Goal: Complete application form: Complete application form

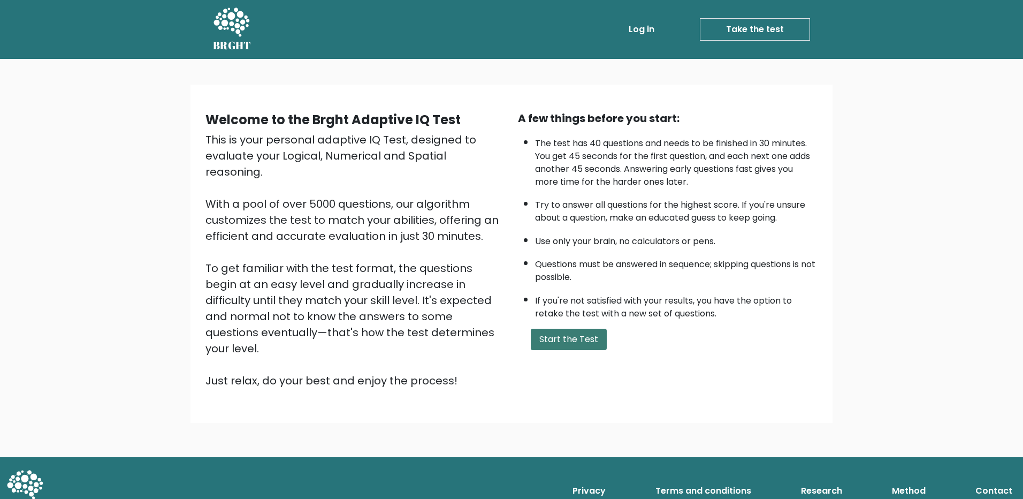
click at [562, 334] on button "Start the Test" at bounding box center [569, 339] width 76 height 21
click at [582, 333] on button "Start the Test" at bounding box center [569, 339] width 76 height 21
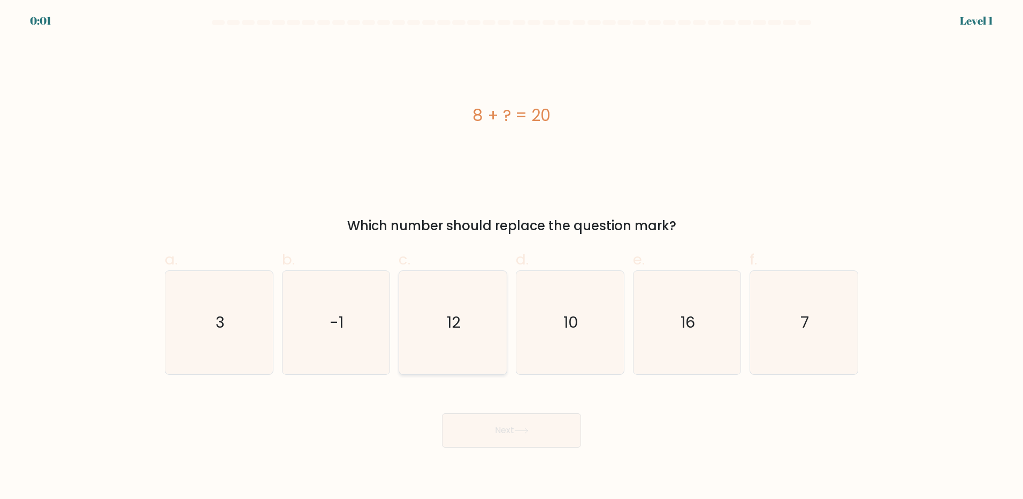
click at [463, 314] on icon "12" at bounding box center [452, 322] width 103 height 103
click at [512, 256] on input "c. 12" at bounding box center [512, 252] width 1 height 7
radio input "true"
click at [496, 428] on div "Next" at bounding box center [511, 417] width 706 height 60
click at [506, 429] on div "Next" at bounding box center [511, 417] width 706 height 60
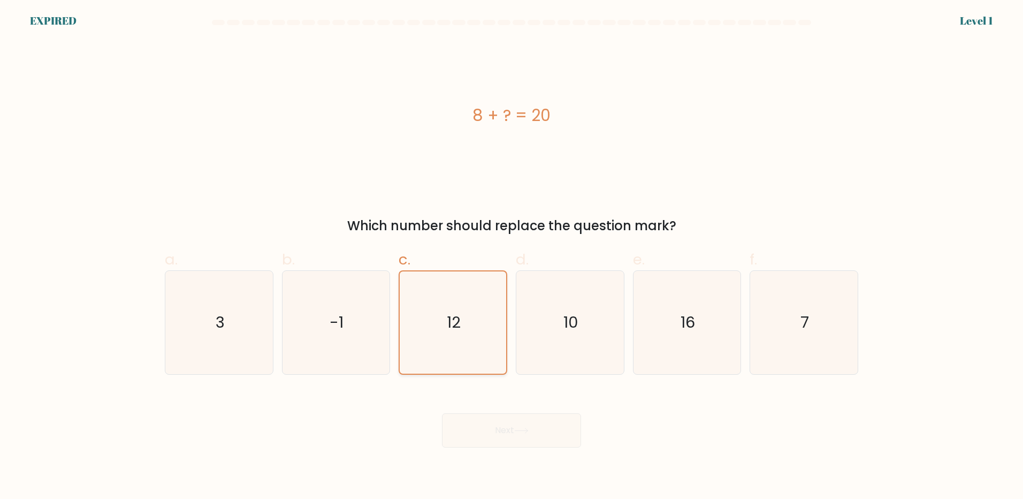
click at [472, 348] on icon "12" at bounding box center [453, 322] width 102 height 102
click at [512, 256] on input "c. 12" at bounding box center [512, 252] width 1 height 7
click at [500, 416] on div "Next" at bounding box center [511, 417] width 706 height 60
click at [501, 422] on div "Next" at bounding box center [511, 417] width 706 height 60
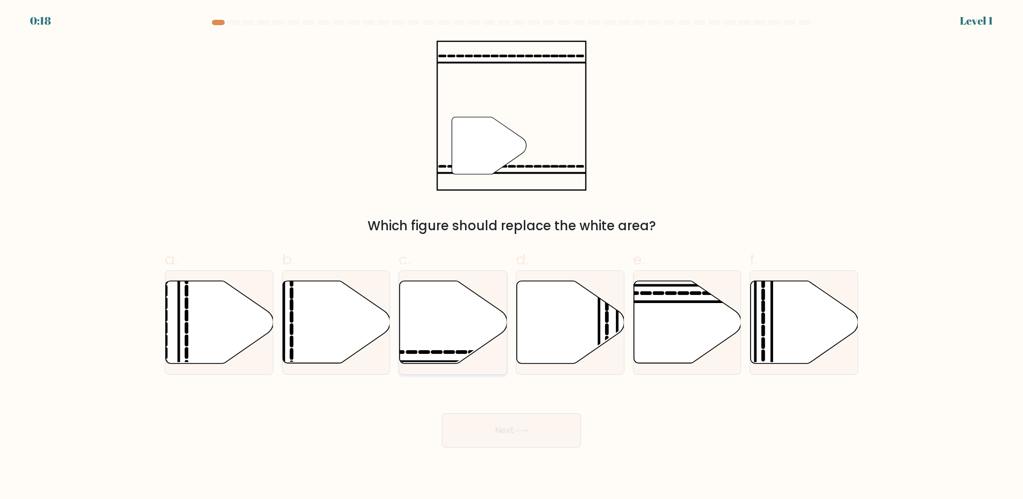
click at [447, 307] on icon at bounding box center [454, 322] width 108 height 82
click at [512, 256] on input "c." at bounding box center [512, 252] width 1 height 7
radio input "true"
click at [500, 428] on button "Next" at bounding box center [511, 430] width 139 height 34
click at [499, 426] on button "Next" at bounding box center [511, 430] width 139 height 34
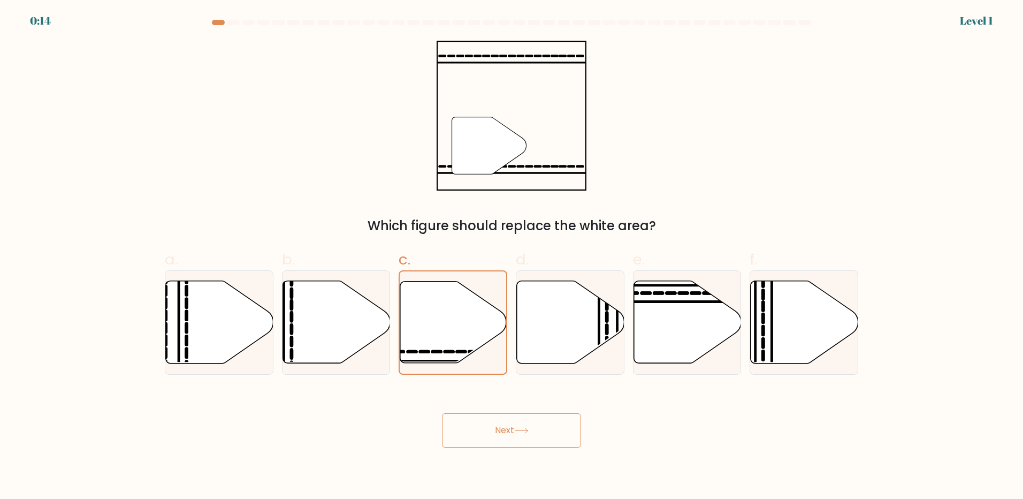
click at [499, 426] on button "Next" at bounding box center [511, 430] width 139 height 34
click at [498, 426] on button "Next" at bounding box center [511, 430] width 139 height 34
click at [498, 427] on button "Next" at bounding box center [511, 430] width 139 height 34
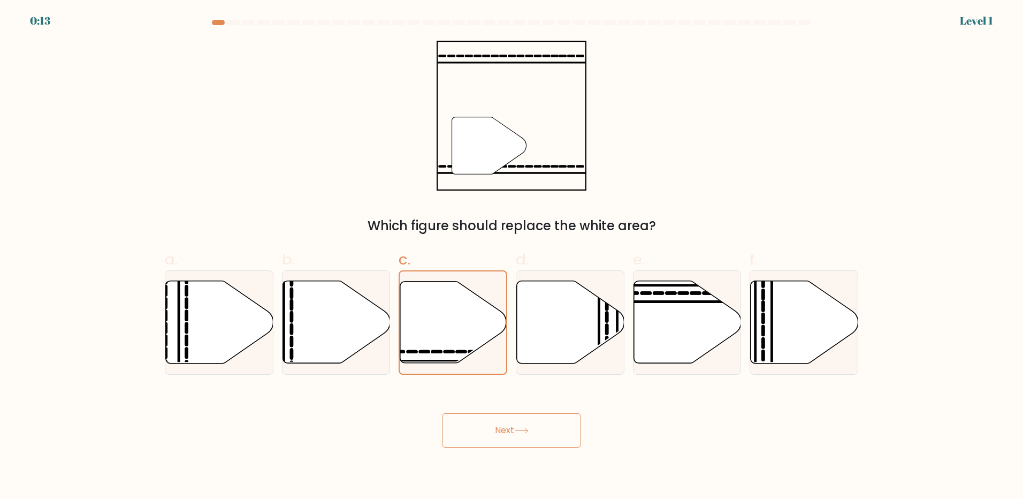
click at [498, 427] on button "Next" at bounding box center [511, 430] width 139 height 34
drag, startPoint x: 498, startPoint y: 427, endPoint x: 494, endPoint y: 400, distance: 27.0
click at [497, 426] on button "Next" at bounding box center [511, 430] width 139 height 34
drag, startPoint x: 715, startPoint y: 129, endPoint x: 529, endPoint y: 90, distance: 190.2
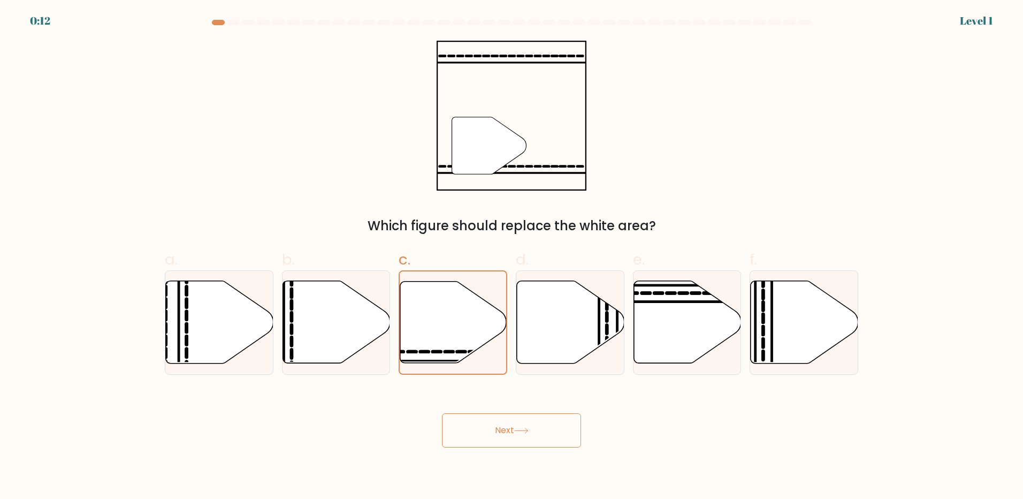
click at [713, 128] on div "" Which figure should replace the white area?" at bounding box center [511, 138] width 706 height 195
click at [234, 22] on div at bounding box center [233, 22] width 13 height 5
click at [242, 22] on div at bounding box center [248, 22] width 13 height 5
click at [359, 44] on div "" Which figure should replace the white area?" at bounding box center [511, 138] width 706 height 195
drag, startPoint x: 555, startPoint y: 119, endPoint x: 533, endPoint y: 135, distance: 27.9
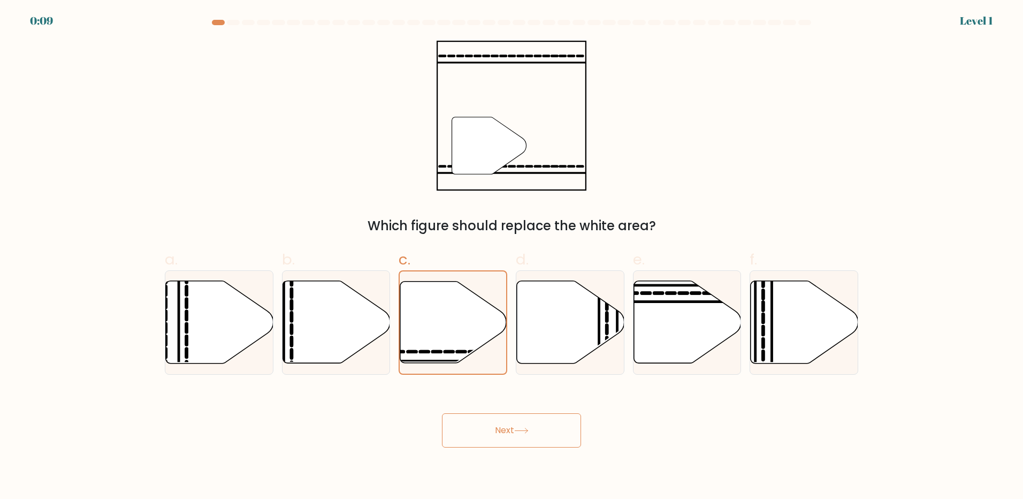
click at [554, 119] on icon """ at bounding box center [512, 116] width 150 height 150
click at [452, 349] on icon at bounding box center [453, 321] width 106 height 81
click at [512, 256] on input "c." at bounding box center [512, 252] width 1 height 7
click at [453, 346] on icon at bounding box center [453, 321] width 106 height 81
click at [512, 256] on input "c." at bounding box center [512, 252] width 1 height 7
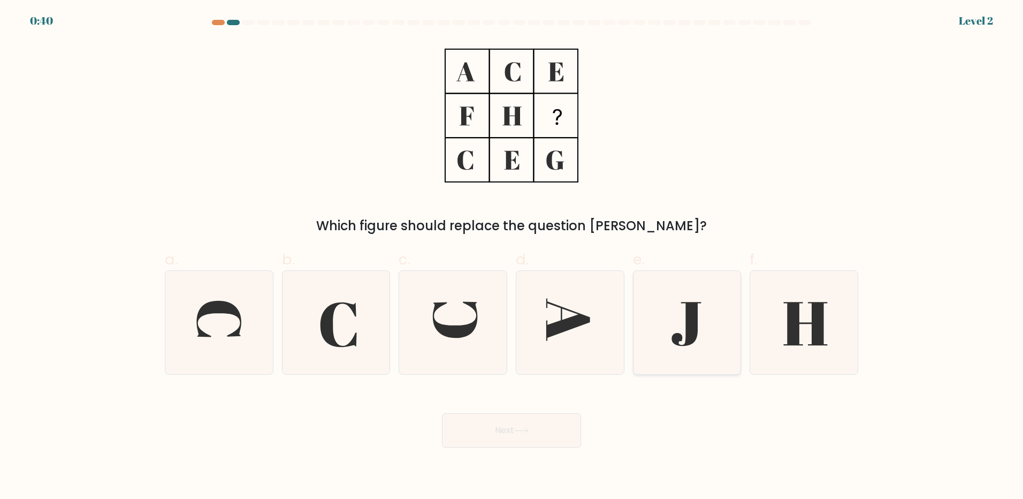
drag, startPoint x: 683, startPoint y: 330, endPoint x: 673, endPoint y: 340, distance: 14.0
click at [682, 331] on icon at bounding box center [686, 322] width 103 height 103
click at [512, 256] on input "e." at bounding box center [512, 252] width 1 height 7
radio input "true"
click at [517, 431] on icon at bounding box center [521, 431] width 14 height 6
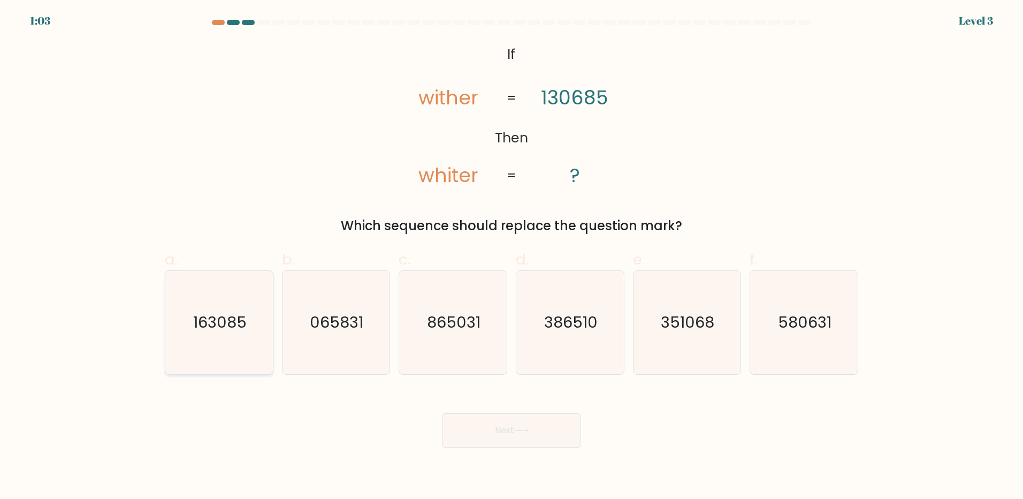
click at [241, 323] on text "163085" at bounding box center [220, 321] width 54 height 21
click at [512, 256] on input "a. 163085" at bounding box center [512, 252] width 1 height 7
radio input "true"
click at [517, 435] on button "Next" at bounding box center [511, 430] width 139 height 34
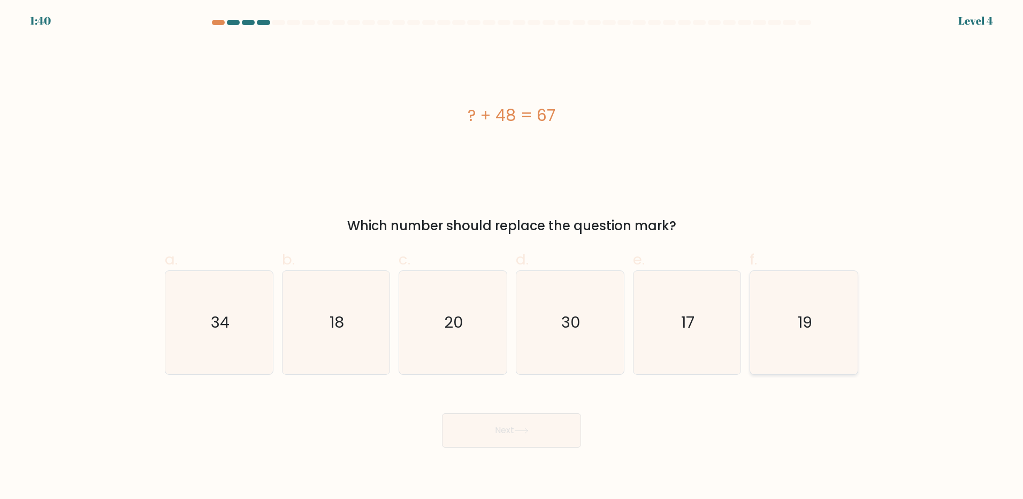
click at [785, 311] on icon "19" at bounding box center [803, 322] width 103 height 103
click at [512, 256] on input "f. 19" at bounding box center [512, 252] width 1 height 7
radio input "true"
click at [502, 426] on button "Next" at bounding box center [511, 430] width 139 height 34
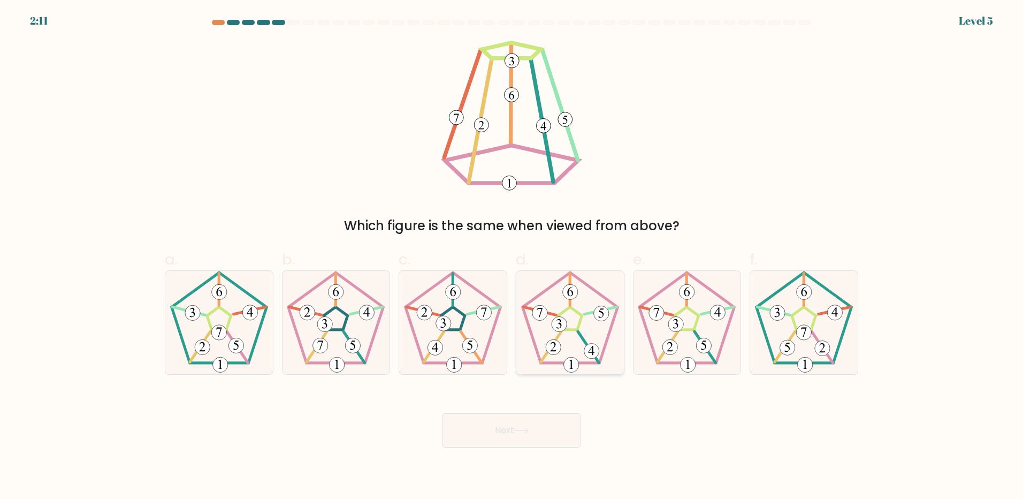
click at [581, 329] on icon at bounding box center [570, 322] width 103 height 103
click at [512, 256] on input "d." at bounding box center [512, 252] width 1 height 7
radio input "true"
click at [501, 432] on button "Next" at bounding box center [511, 430] width 139 height 34
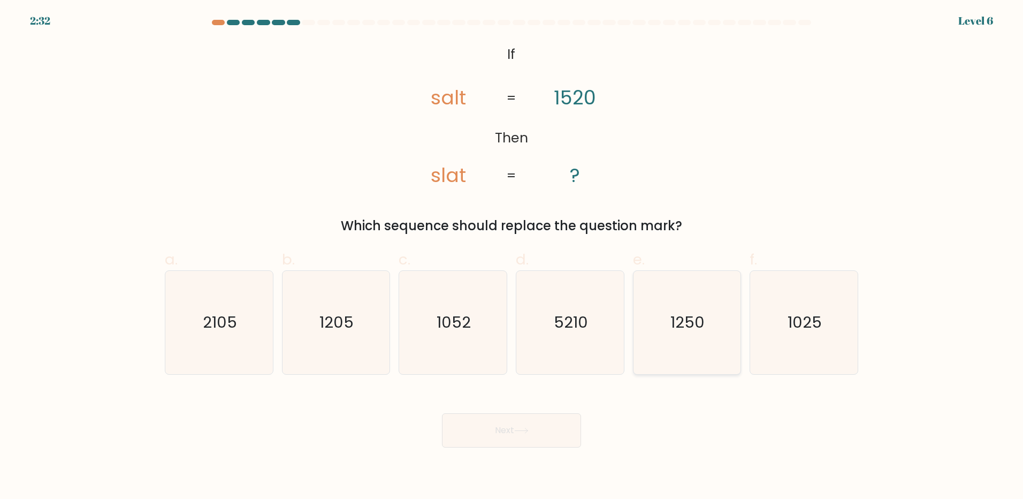
click at [699, 339] on icon "1250" at bounding box center [686, 322] width 103 height 103
click at [512, 256] on input "e. 1250" at bounding box center [512, 252] width 1 height 7
radio input "true"
click at [522, 430] on icon at bounding box center [521, 430] width 13 height 5
click at [507, 431] on button "Next" at bounding box center [511, 430] width 139 height 34
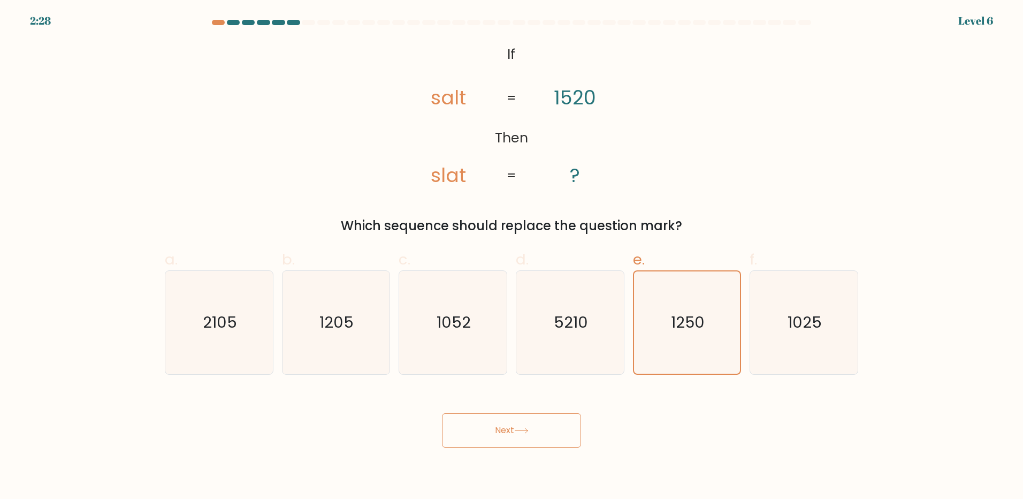
click at [505, 431] on button "Next" at bounding box center [511, 430] width 139 height 34
click at [509, 430] on button "Next" at bounding box center [511, 430] width 139 height 34
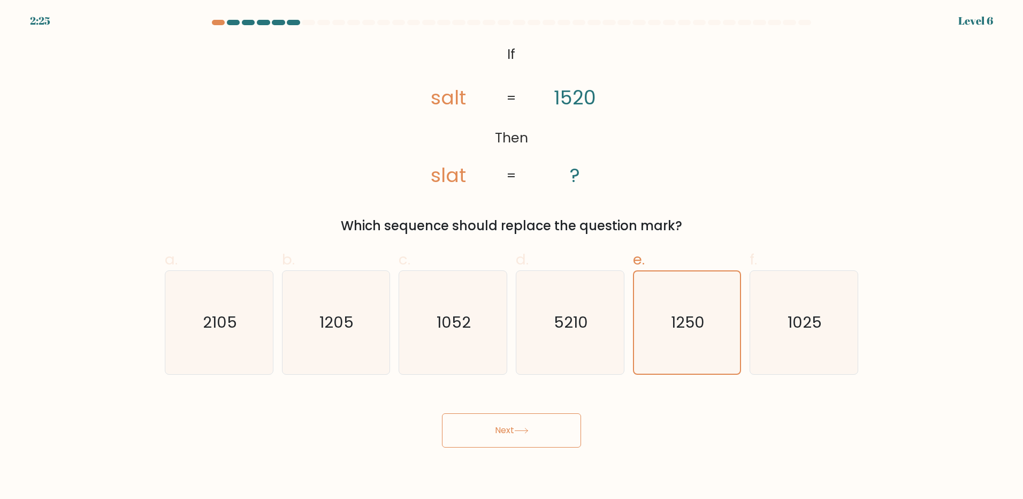
click at [509, 430] on button "Next" at bounding box center [511, 430] width 139 height 34
click at [513, 430] on button "Next" at bounding box center [511, 430] width 139 height 34
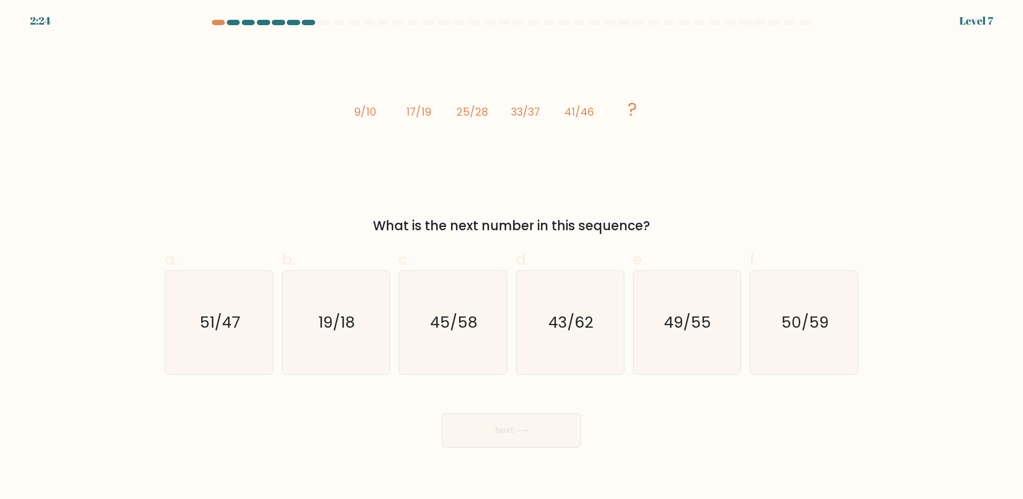
click at [513, 430] on button "Next" at bounding box center [511, 430] width 139 height 34
click at [510, 430] on button "Next" at bounding box center [511, 430] width 139 height 34
click at [509, 430] on button "Next" at bounding box center [511, 430] width 139 height 34
click at [745, 197] on div "image/svg+xml 9/10 17/19 25/28 33/37 41/46 ? What is the next number in this se…" at bounding box center [511, 138] width 706 height 195
click at [694, 323] on text "49/55" at bounding box center [688, 321] width 47 height 21
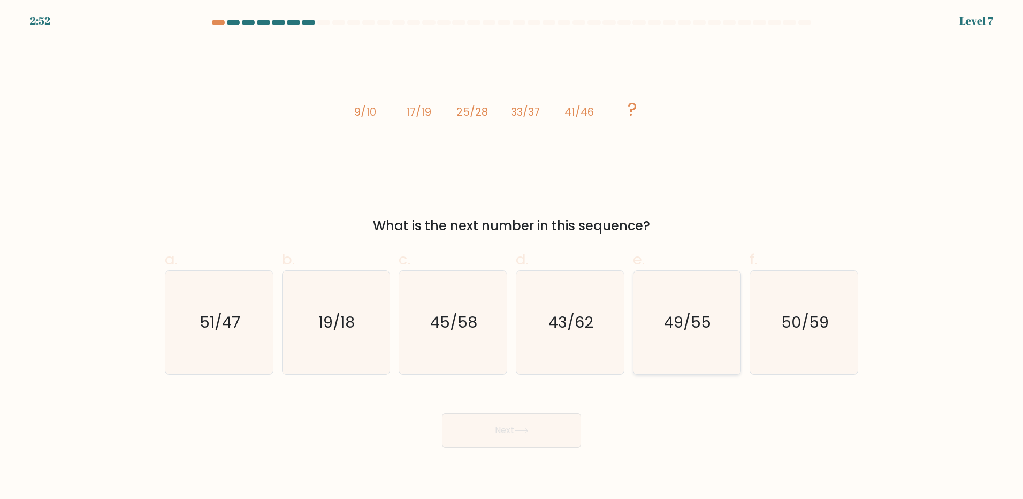
click at [512, 256] on input "e. 49/55" at bounding box center [512, 252] width 1 height 7
radio input "true"
click at [504, 426] on button "Next" at bounding box center [511, 430] width 139 height 34
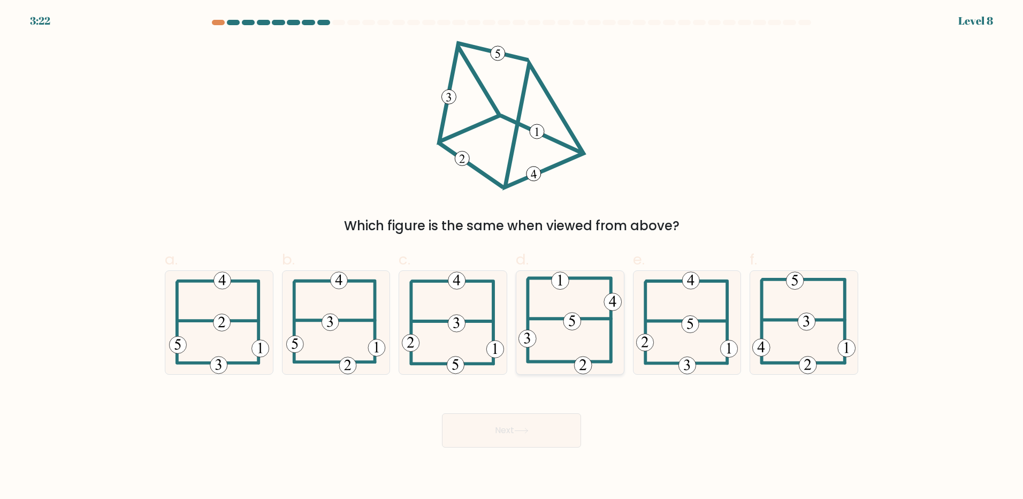
click at [572, 326] on 714 at bounding box center [572, 322] width 18 height 18
click at [512, 256] on input "d." at bounding box center [512, 252] width 1 height 7
radio input "true"
click at [515, 431] on button "Next" at bounding box center [511, 430] width 139 height 34
click at [501, 431] on button "Next" at bounding box center [511, 430] width 139 height 34
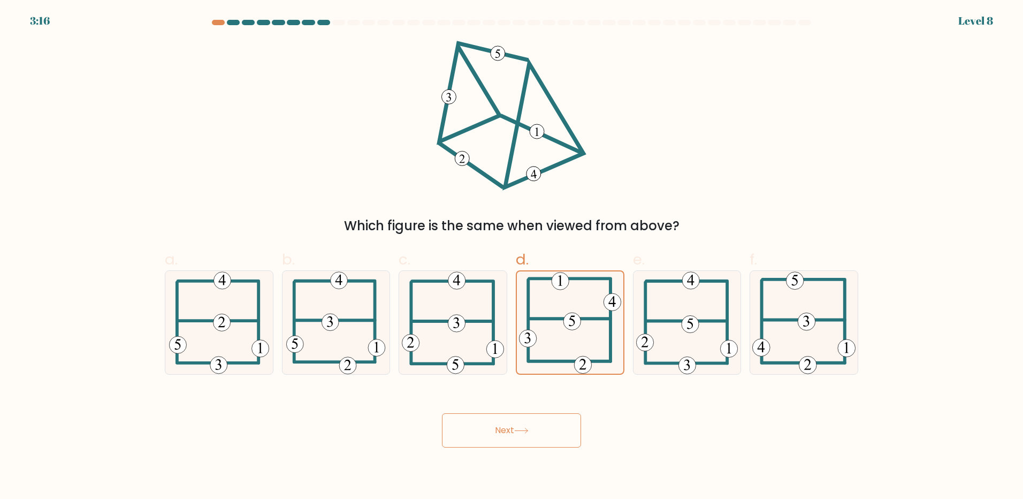
click at [501, 431] on button "Next" at bounding box center [511, 430] width 139 height 34
click at [501, 430] on button "Next" at bounding box center [511, 430] width 139 height 34
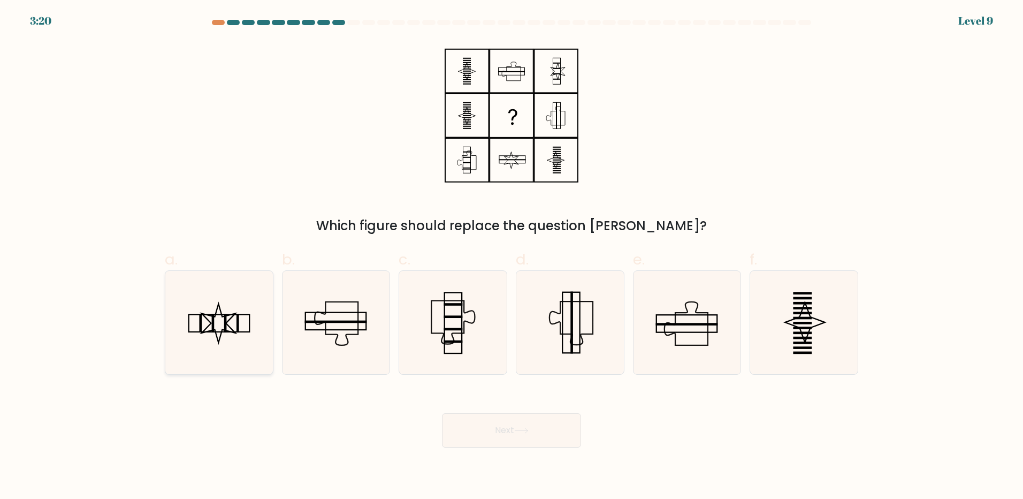
click at [229, 321] on icon at bounding box center [219, 322] width 34 height 39
click at [512, 256] on input "a." at bounding box center [512, 252] width 1 height 7
radio input "true"
click at [490, 423] on button "Next" at bounding box center [511, 430] width 139 height 34
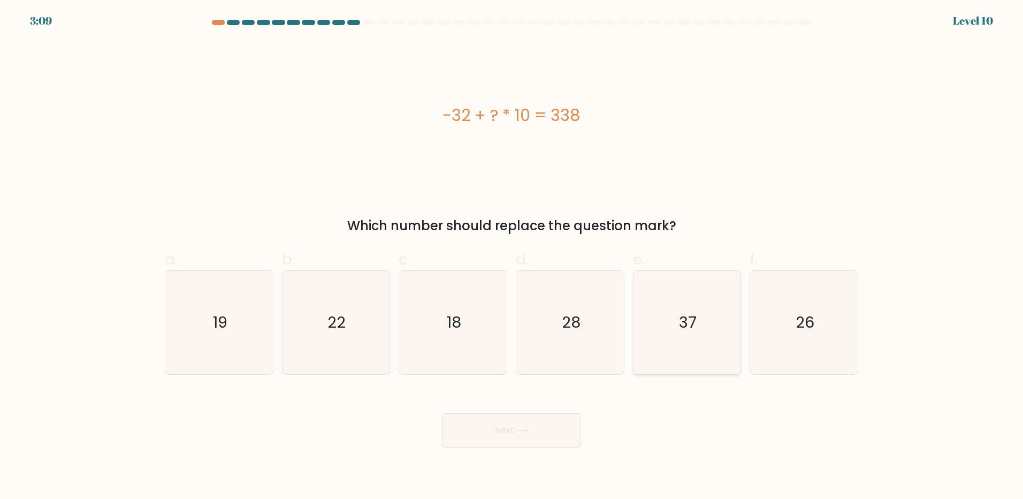
click at [703, 318] on icon "37" at bounding box center [686, 322] width 103 height 103
click at [512, 256] on input "e. 37" at bounding box center [512, 252] width 1 height 7
radio input "true"
click at [513, 426] on button "Next" at bounding box center [511, 430] width 139 height 34
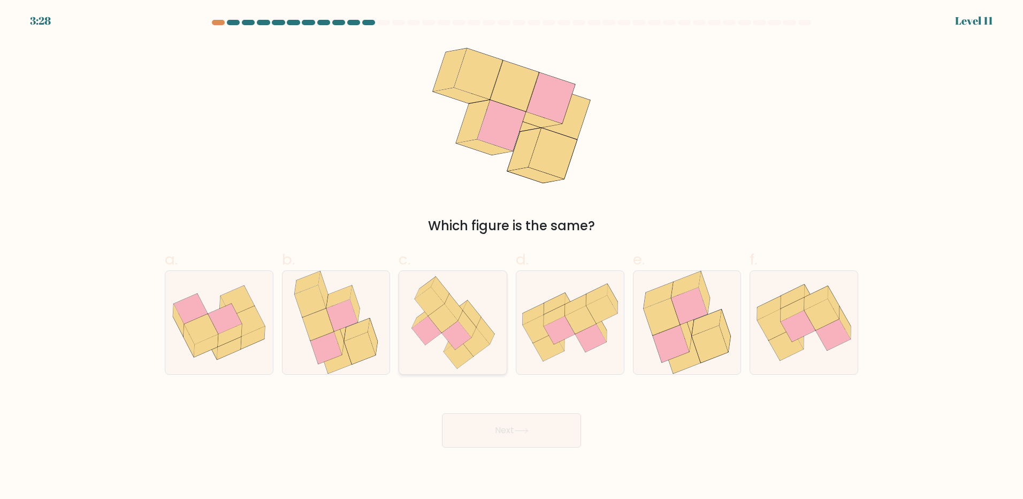
click at [445, 330] on icon at bounding box center [455, 335] width 29 height 29
click at [512, 256] on input "c." at bounding box center [512, 252] width 1 height 7
radio input "true"
click at [497, 425] on button "Next" at bounding box center [511, 430] width 139 height 34
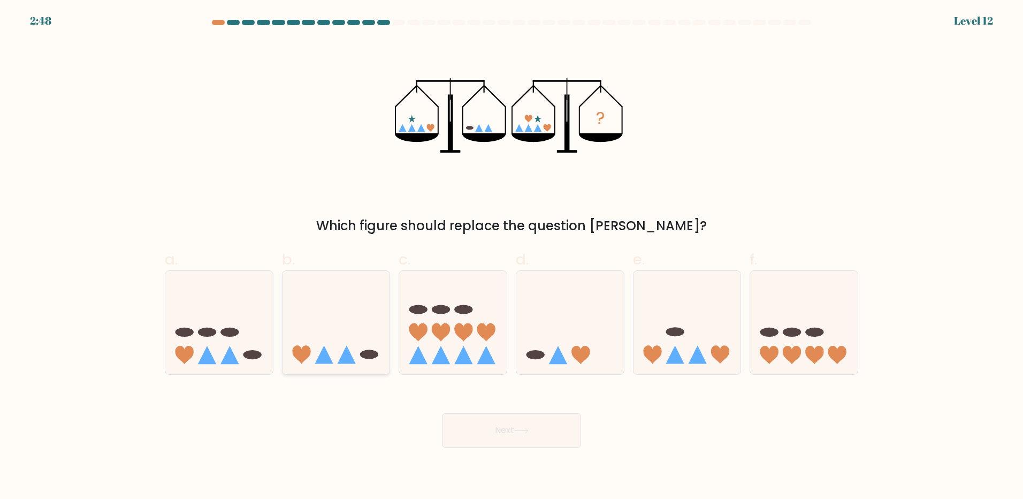
click at [348, 360] on icon at bounding box center [347, 355] width 18 height 18
click at [512, 256] on input "b." at bounding box center [512, 252] width 1 height 7
radio input "true"
click at [489, 426] on button "Next" at bounding box center [511, 430] width 139 height 34
click at [498, 428] on button "Next" at bounding box center [511, 430] width 139 height 34
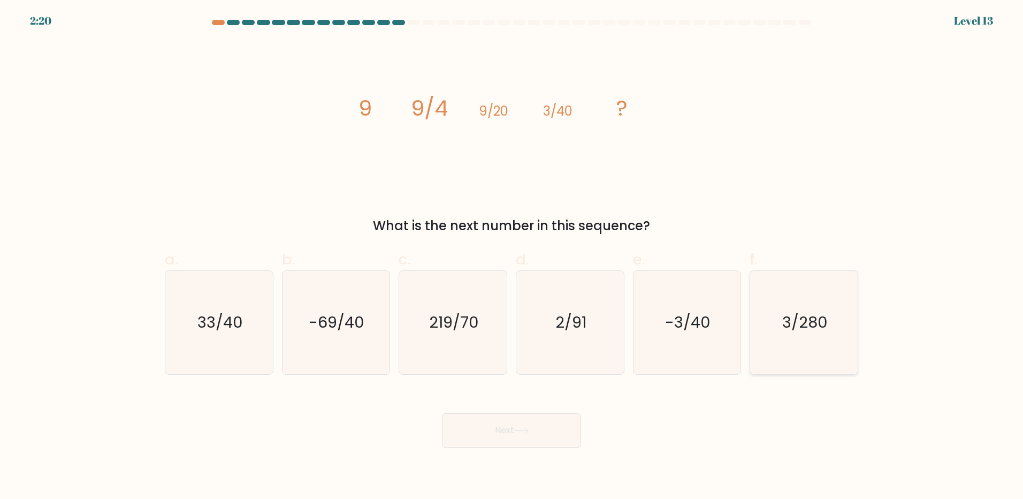
click at [816, 322] on text "3/280" at bounding box center [804, 321] width 45 height 21
click at [512, 256] on input "f. 3/280" at bounding box center [512, 252] width 1 height 7
radio input "true"
click at [486, 429] on button "Next" at bounding box center [511, 430] width 139 height 34
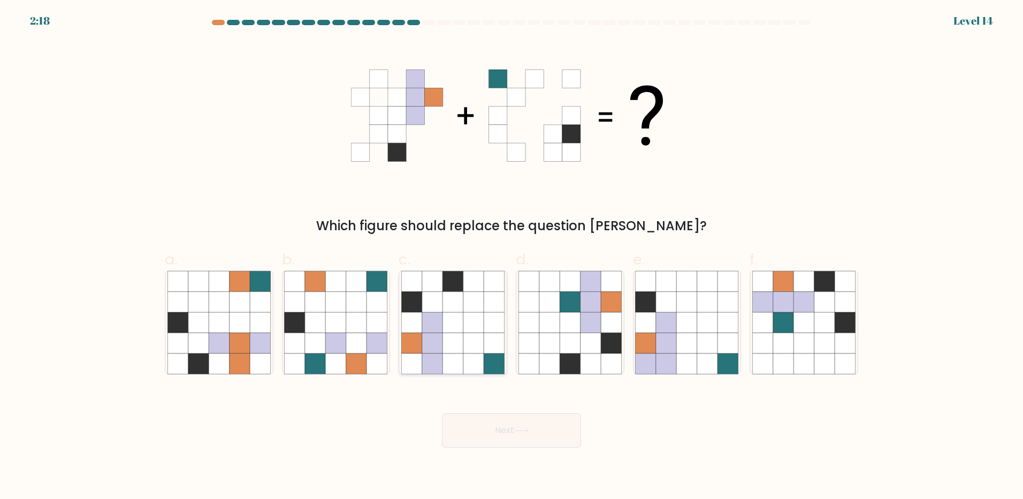
click at [476, 323] on icon at bounding box center [473, 322] width 20 height 20
click at [512, 256] on input "c." at bounding box center [512, 252] width 1 height 7
radio input "true"
click at [499, 431] on button "Next" at bounding box center [511, 430] width 139 height 34
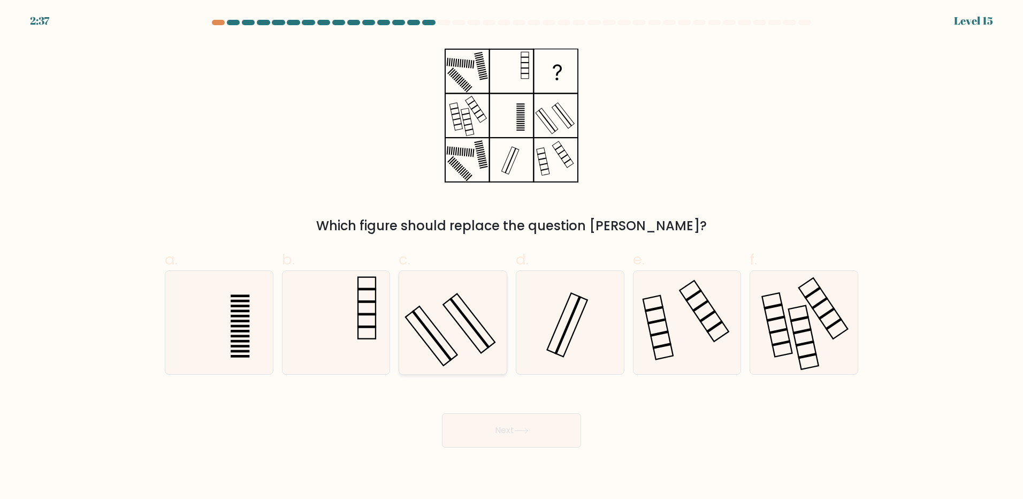
click at [465, 315] on rect at bounding box center [470, 323] width 41 height 51
click at [512, 256] on input "c." at bounding box center [512, 252] width 1 height 7
radio input "true"
click at [493, 431] on button "Next" at bounding box center [511, 430] width 139 height 34
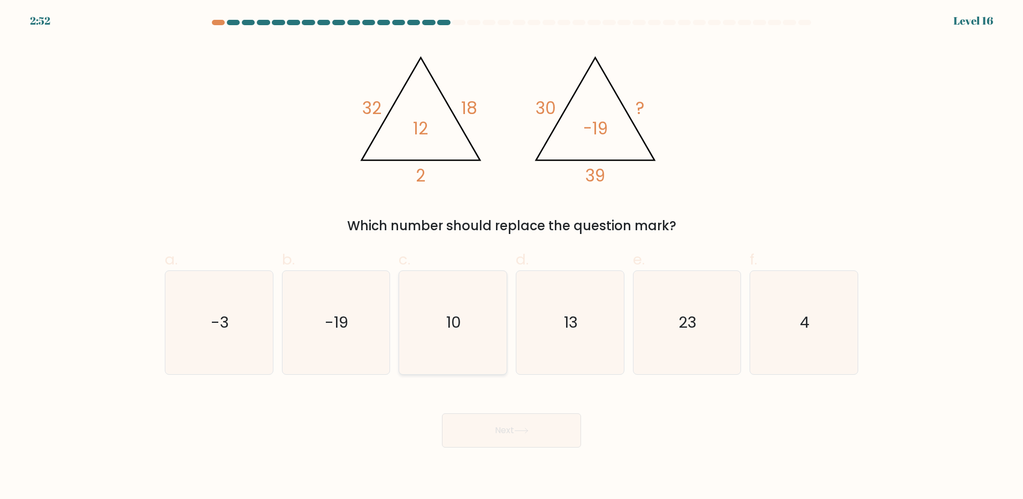
click at [470, 322] on icon "10" at bounding box center [452, 322] width 103 height 103
click at [512, 256] on input "c. 10" at bounding box center [512, 252] width 1 height 7
radio input "true"
click at [503, 431] on button "Next" at bounding box center [511, 430] width 139 height 34
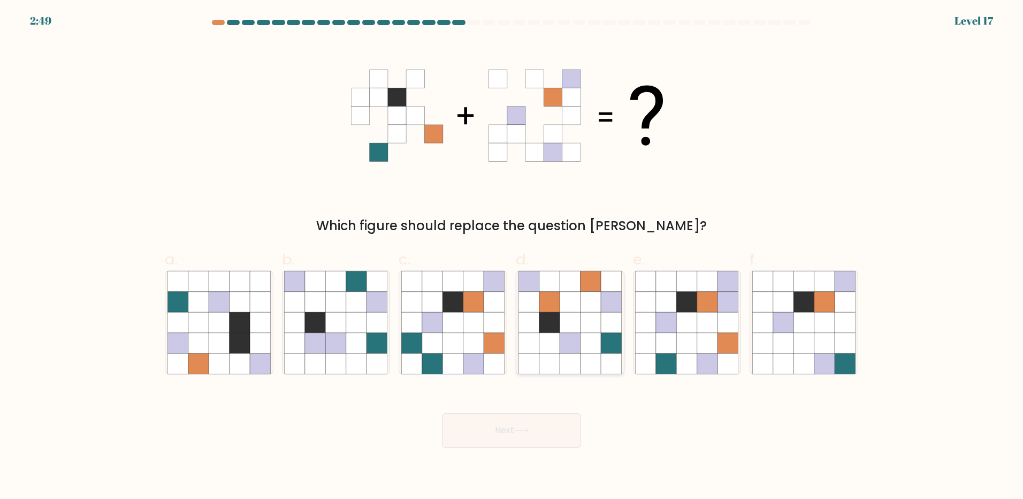
click at [564, 302] on icon at bounding box center [570, 302] width 20 height 20
click at [512, 256] on input "d." at bounding box center [512, 252] width 1 height 7
radio input "true"
click at [508, 430] on button "Next" at bounding box center [511, 430] width 139 height 34
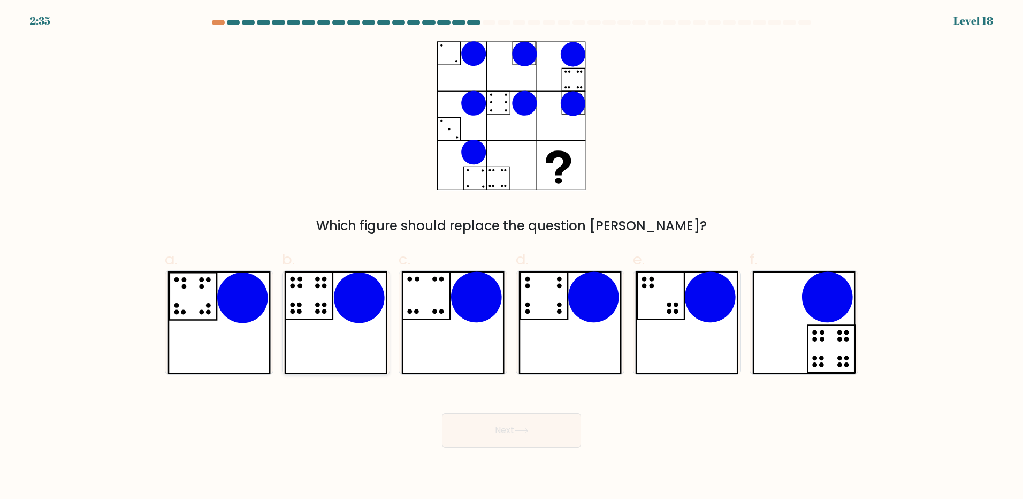
click at [326, 301] on icon at bounding box center [335, 322] width 103 height 103
click at [512, 256] on input "b." at bounding box center [512, 252] width 1 height 7
radio input "true"
click at [497, 426] on button "Next" at bounding box center [511, 430] width 139 height 34
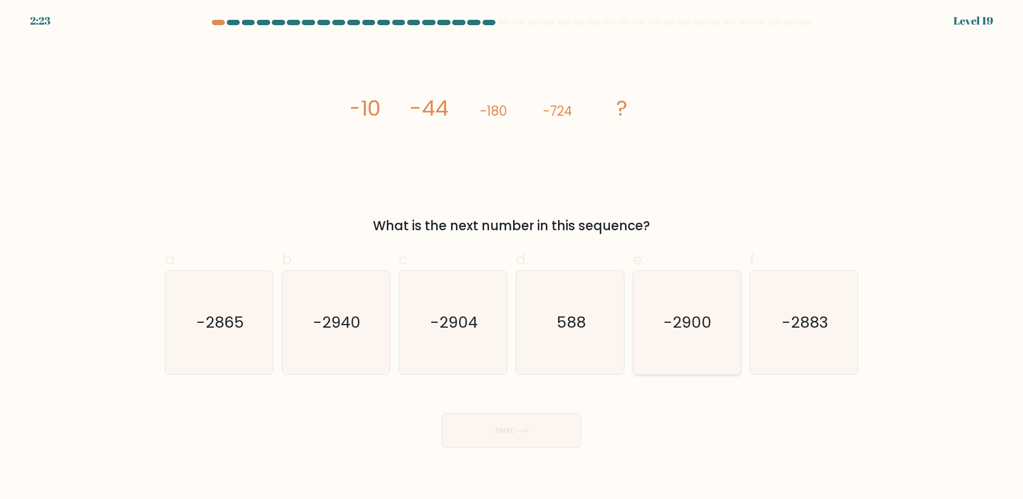
click at [688, 325] on text "-2900" at bounding box center [688, 321] width 48 height 21
click at [512, 256] on input "e. -2900" at bounding box center [512, 252] width 1 height 7
radio input "true"
click at [520, 428] on icon at bounding box center [521, 431] width 14 height 6
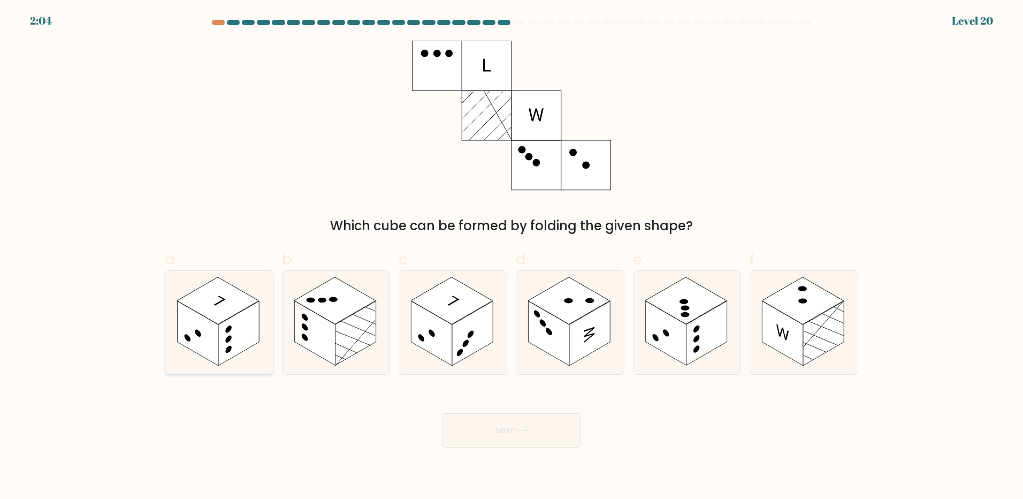
click at [234, 301] on rect at bounding box center [218, 300] width 82 height 47
click at [512, 256] on input "a." at bounding box center [512, 252] width 1 height 7
radio input "true"
click at [504, 426] on button "Next" at bounding box center [511, 430] width 139 height 34
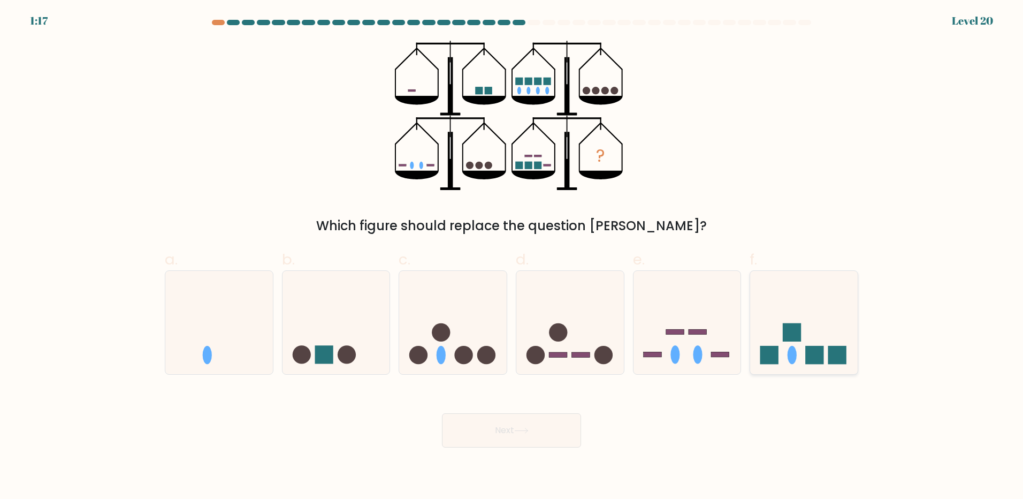
click at [783, 338] on rect at bounding box center [792, 332] width 18 height 18
click at [512, 256] on input "f." at bounding box center [512, 252] width 1 height 7
radio input "true"
click at [506, 431] on button "Next" at bounding box center [511, 430] width 139 height 34
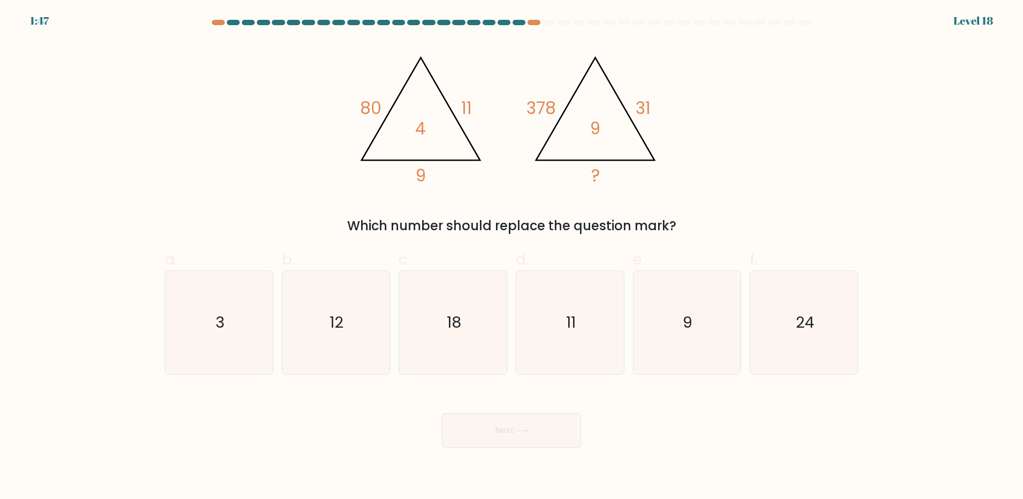
drag, startPoint x: 506, startPoint y: 431, endPoint x: 361, endPoint y: 432, distance: 145.6
click at [374, 432] on div "Next" at bounding box center [511, 417] width 706 height 60
click at [781, 318] on icon "24" at bounding box center [803, 322] width 103 height 103
click at [512, 256] on input "f. 24" at bounding box center [512, 252] width 1 height 7
radio input "true"
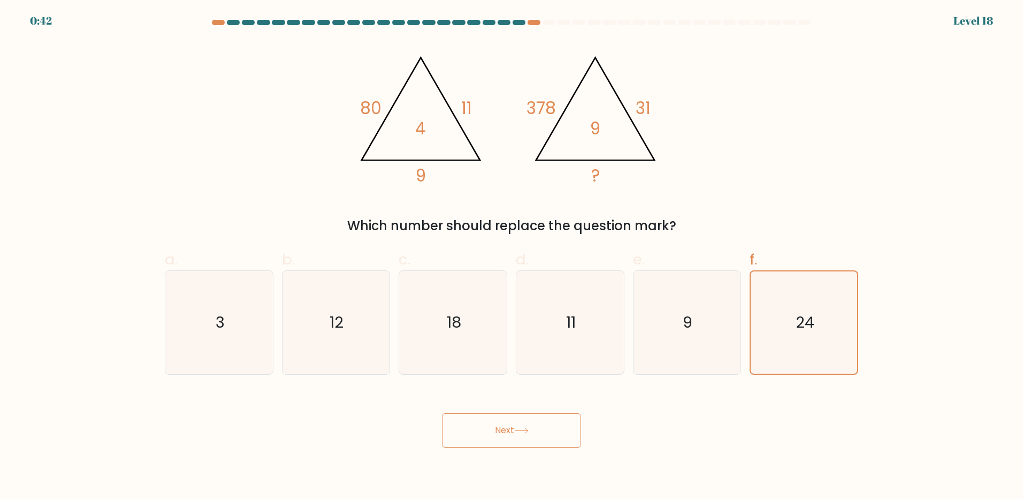
click at [497, 431] on button "Next" at bounding box center [511, 430] width 139 height 34
